Goal: Task Accomplishment & Management: Use online tool/utility

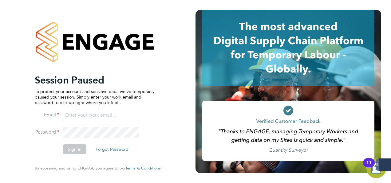
click at [86, 117] on input at bounding box center [101, 115] width 76 height 11
type input "[PERSON_NAME][EMAIL_ADDRESS][MEDICAL_DATA][DOMAIN_NAME]"
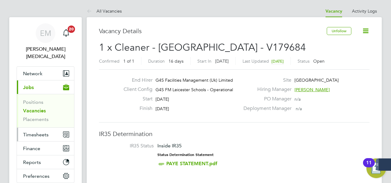
click at [31, 132] on span "Timesheets" at bounding box center [36, 135] width 26 height 6
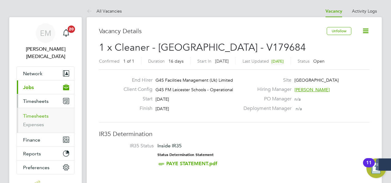
click at [36, 113] on link "Timesheets" at bounding box center [36, 116] width 26 height 6
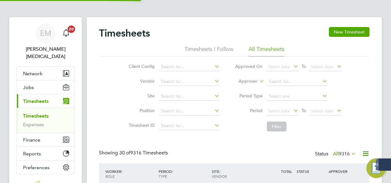
scroll to position [3, 3]
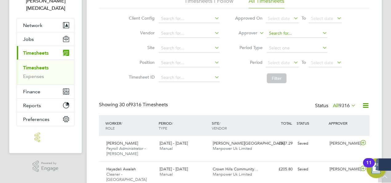
click at [285, 31] on input at bounding box center [297, 33] width 61 height 9
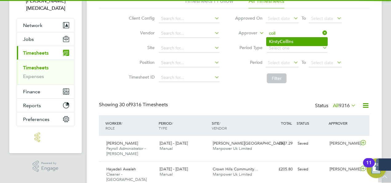
click at [287, 39] on b "Coll" at bounding box center [284, 41] width 8 height 5
type input "[PERSON_NAME]"
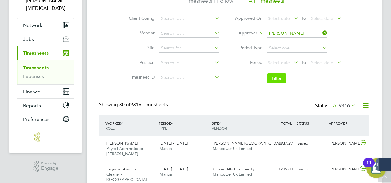
click at [269, 79] on button "Filter" at bounding box center [277, 78] width 20 height 10
